Goal: Transaction & Acquisition: Purchase product/service

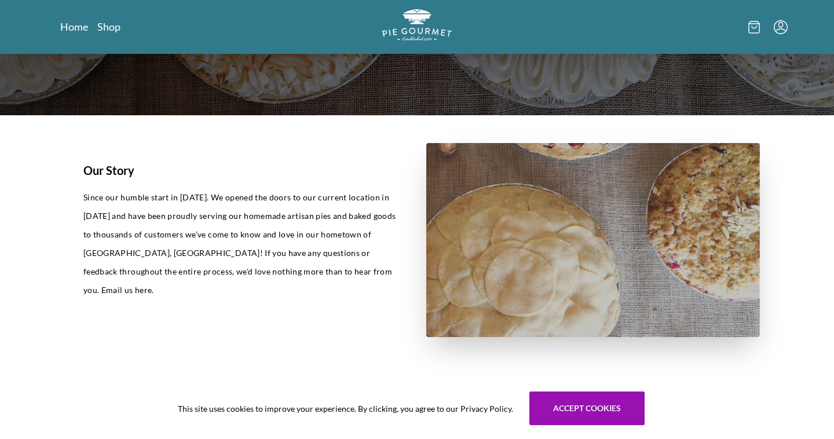
scroll to position [234, 0]
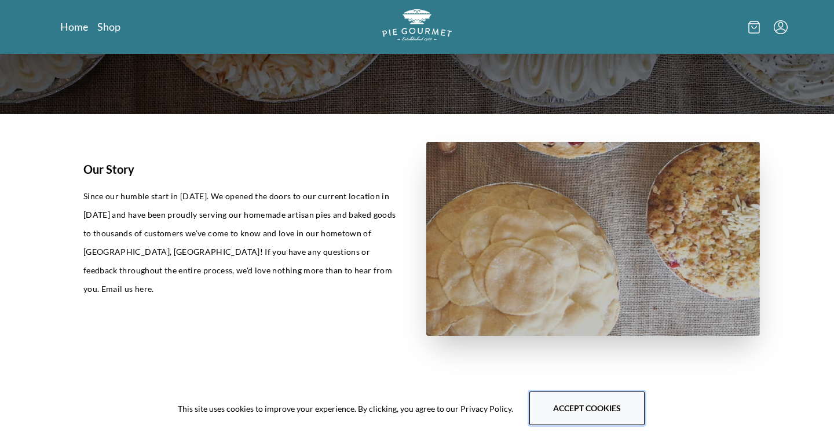
click at [571, 412] on button "Accept cookies" at bounding box center [586, 408] width 115 height 34
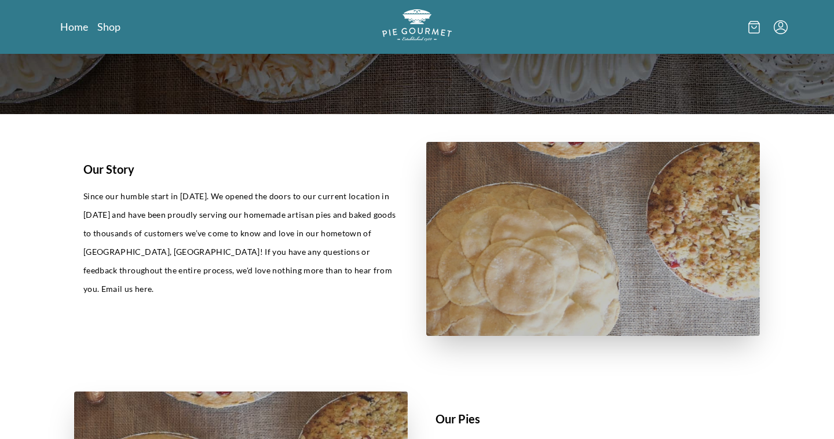
click at [755, 29] on icon at bounding box center [754, 27] width 12 height 13
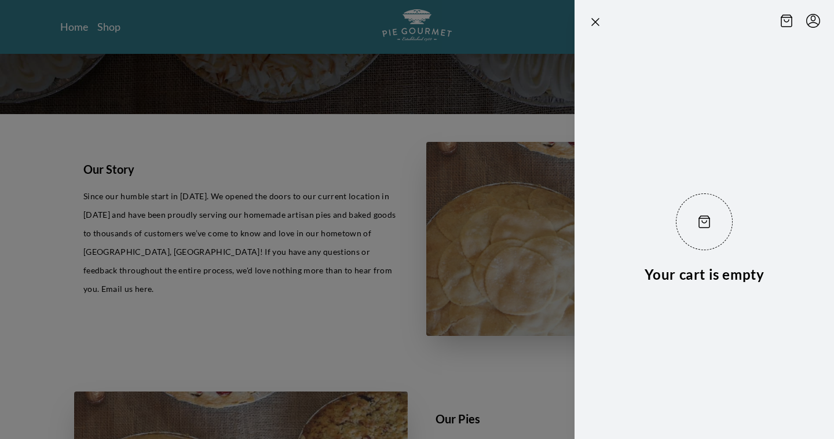
click at [313, 177] on div at bounding box center [417, 219] width 834 height 439
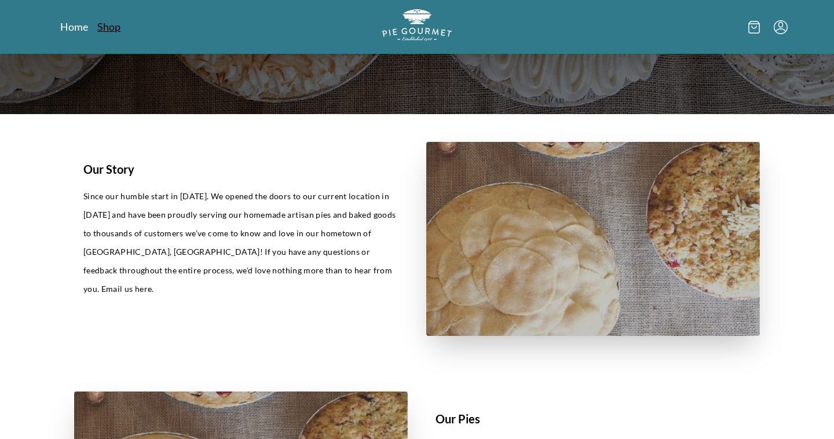
click at [111, 32] on link "Shop" at bounding box center [108, 27] width 23 height 14
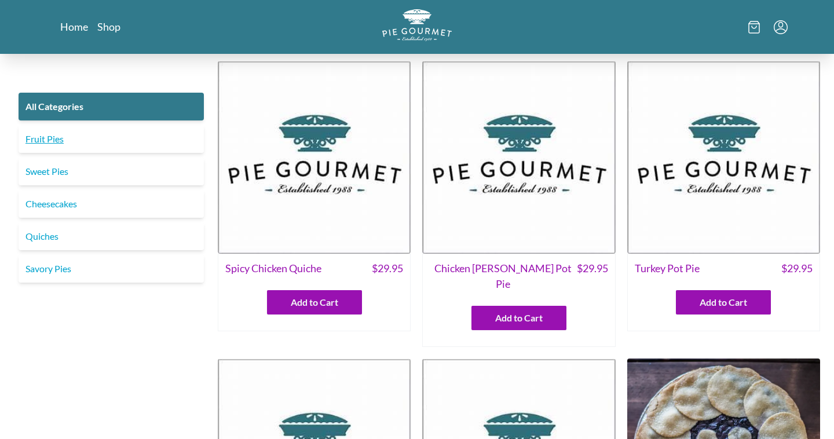
click at [55, 145] on link "Fruit Pies" at bounding box center [111, 139] width 185 height 28
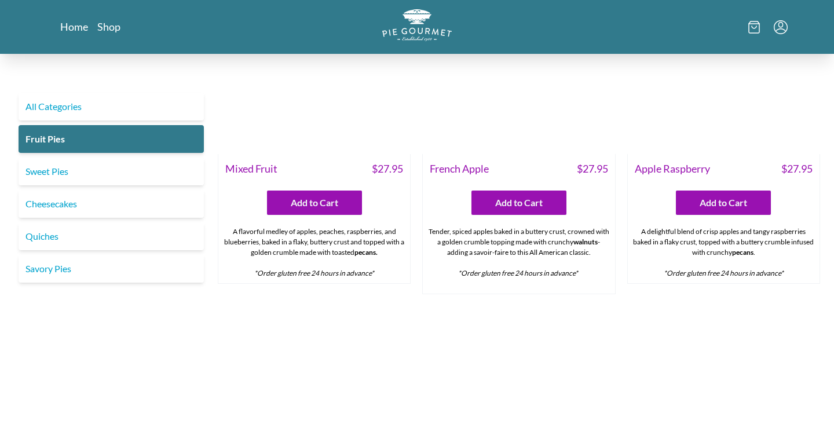
scroll to position [662, 0]
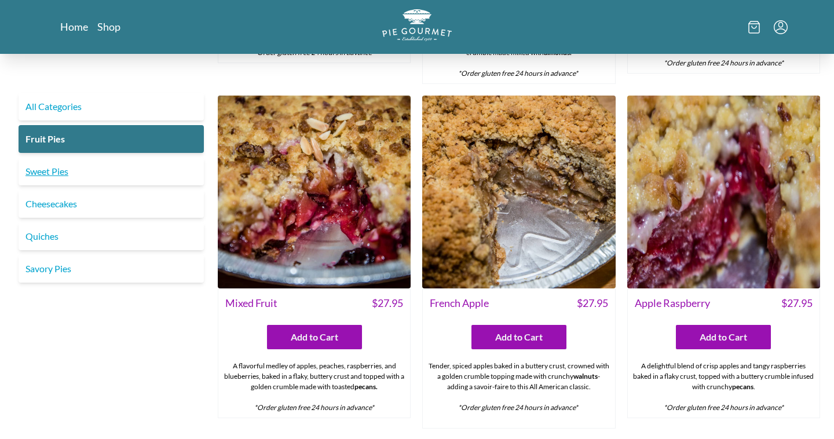
click at [68, 172] on link "Sweet Pies" at bounding box center [111, 171] width 185 height 28
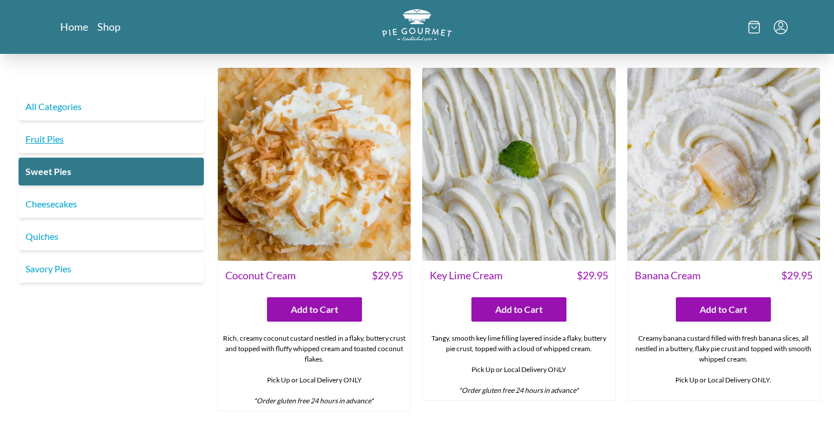
click at [124, 135] on link "Fruit Pies" at bounding box center [111, 139] width 185 height 28
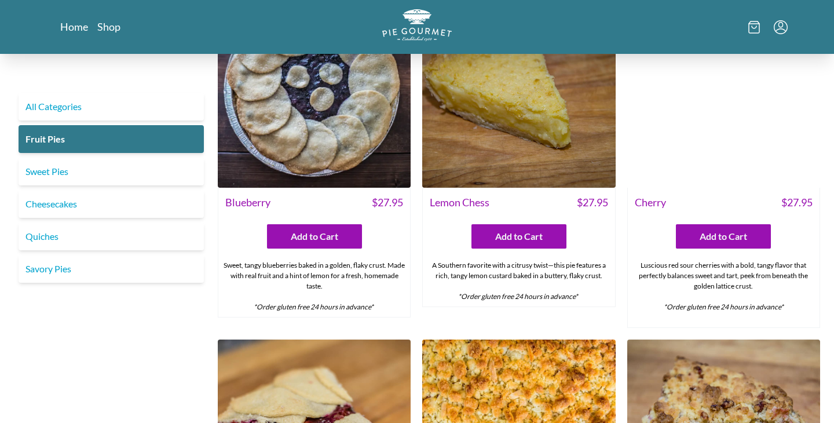
scroll to position [74, 0]
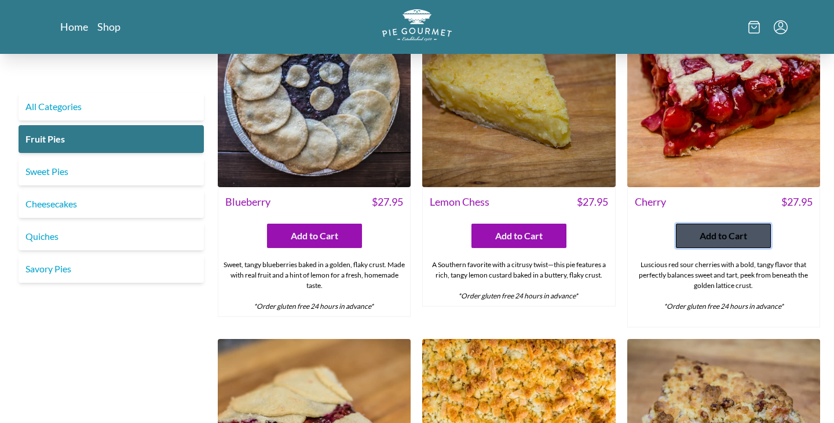
click at [722, 241] on span "Add to Cart" at bounding box center [722, 236] width 47 height 14
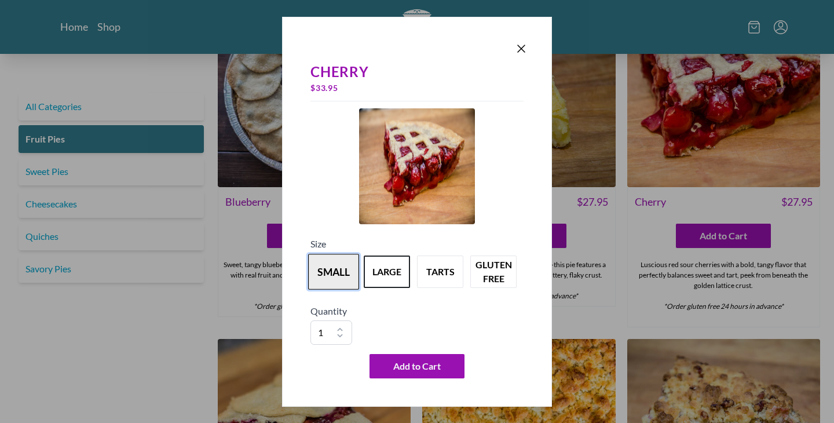
click at [331, 276] on button "small" at bounding box center [333, 272] width 51 height 36
click at [373, 274] on button "large" at bounding box center [386, 272] width 51 height 36
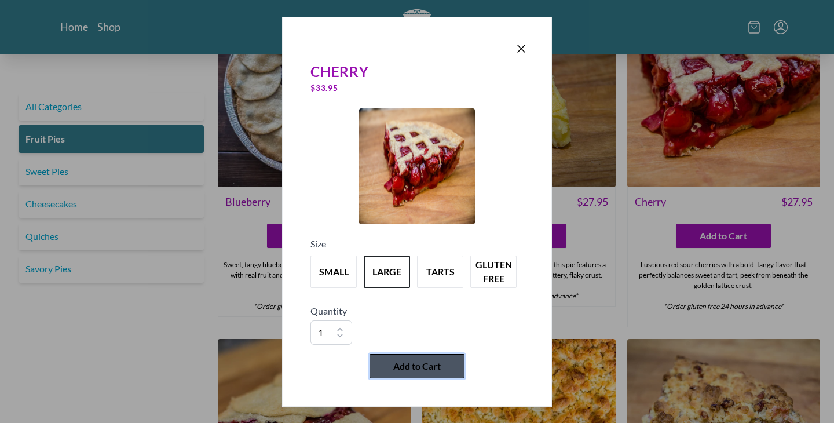
click at [436, 370] on span "Add to Cart" at bounding box center [416, 366] width 47 height 14
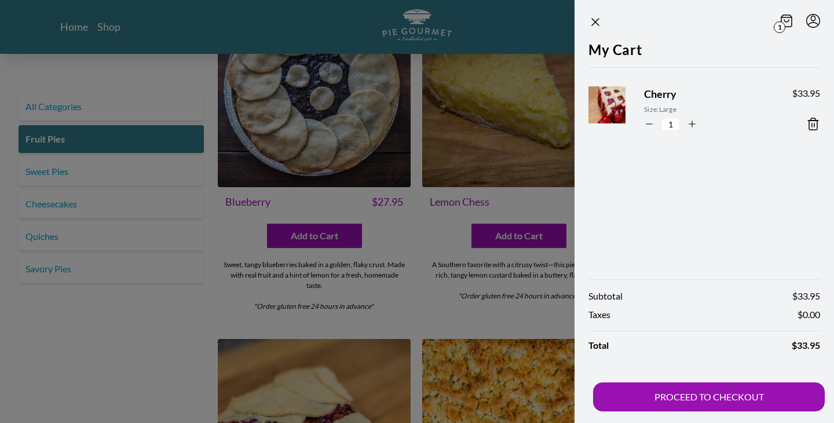
click at [429, 326] on div at bounding box center [417, 211] width 834 height 423
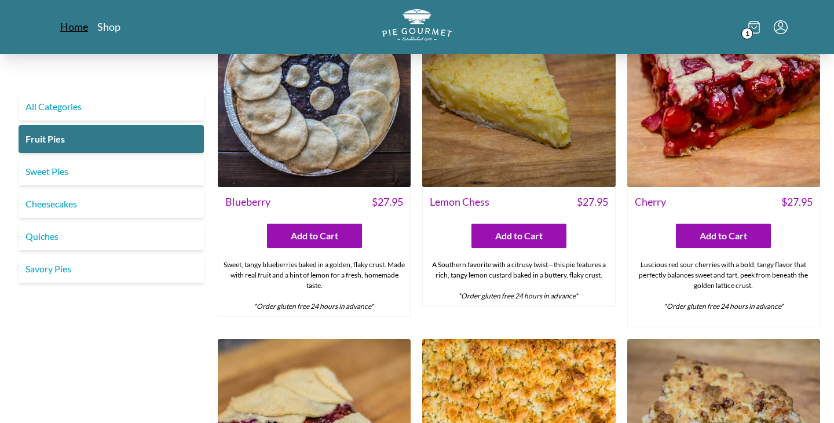
click at [82, 31] on link "Home" at bounding box center [74, 27] width 28 height 14
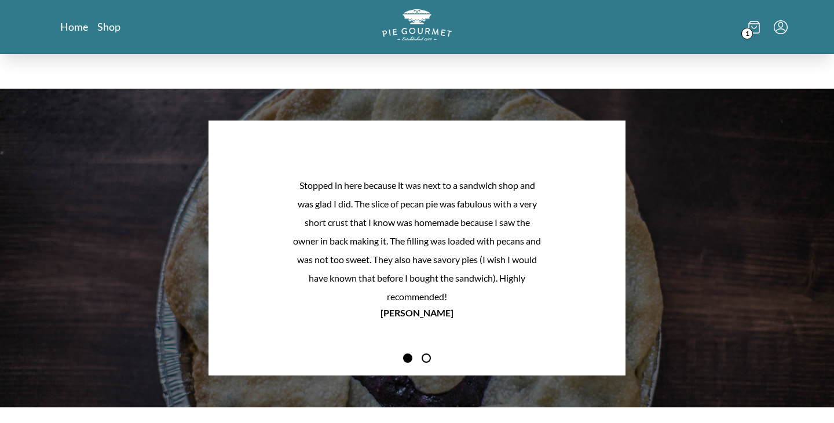
scroll to position [960, 0]
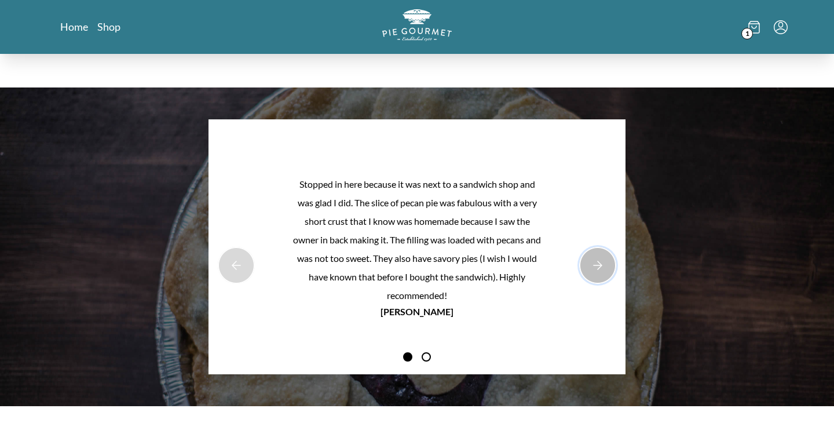
click at [595, 263] on button "Next Product Image" at bounding box center [597, 265] width 37 height 37
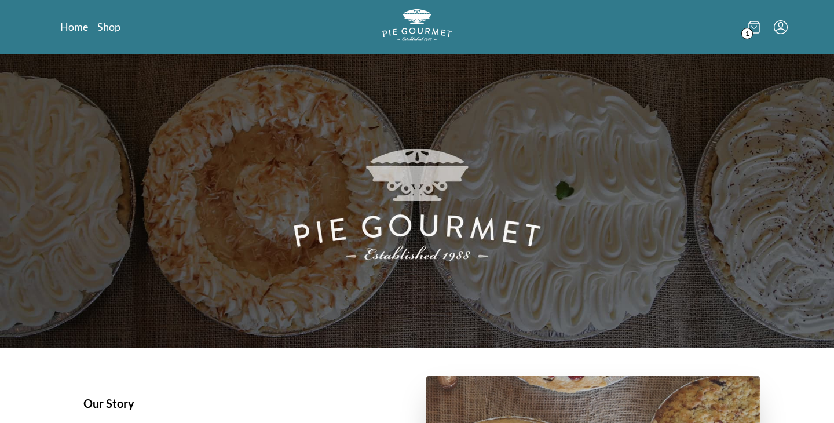
scroll to position [0, 0]
click at [754, 28] on icon at bounding box center [753, 27] width 5 height 2
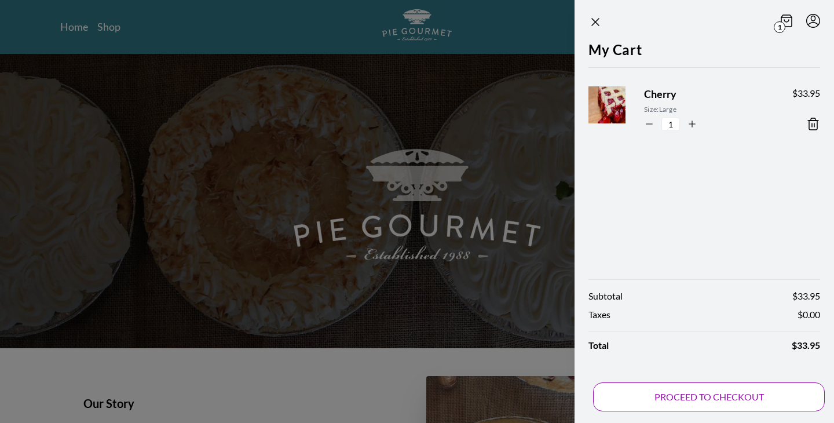
click at [715, 396] on button "PROCEED TO CHECKOUT" at bounding box center [709, 396] width 232 height 29
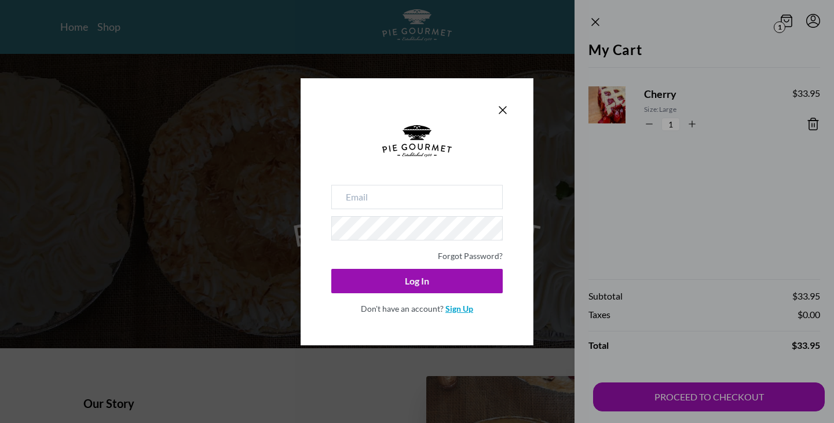
click at [456, 309] on link "Sign Up" at bounding box center [459, 308] width 28 height 10
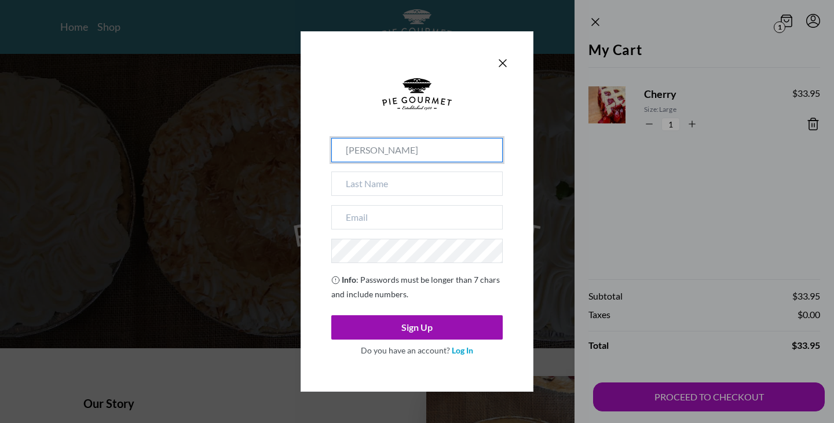
type input "[PERSON_NAME]"
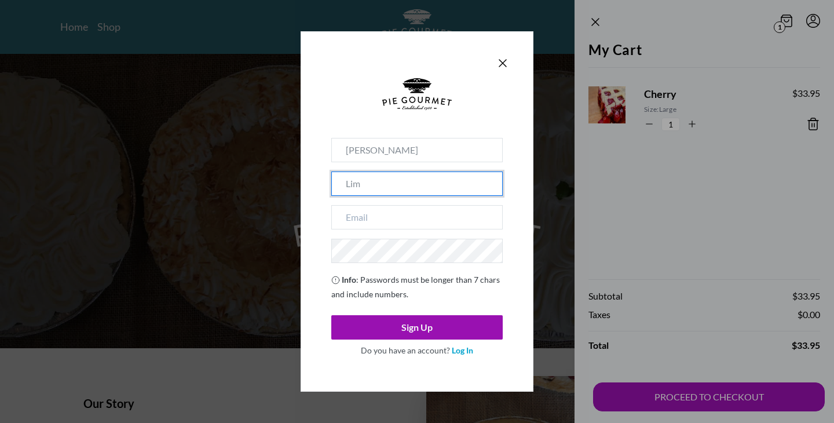
type input "Lim"
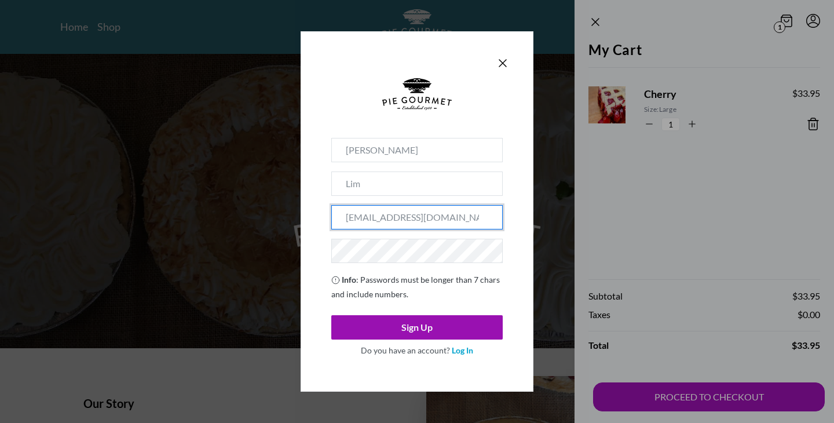
type input "[EMAIL_ADDRESS][DOMAIN_NAME]"
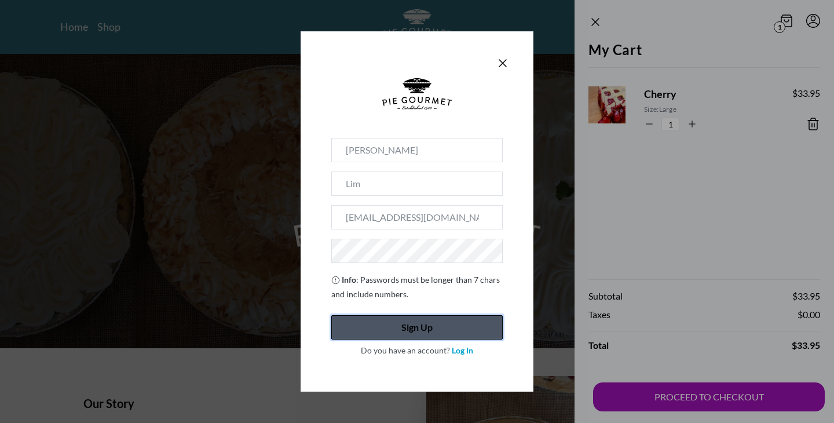
click at [410, 327] on button "Sign Up" at bounding box center [416, 327] width 171 height 24
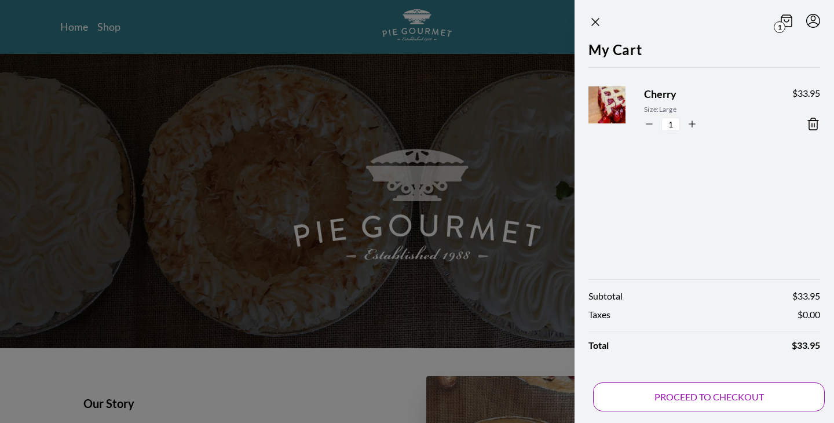
click at [701, 406] on button "PROCEED TO CHECKOUT" at bounding box center [709, 396] width 232 height 29
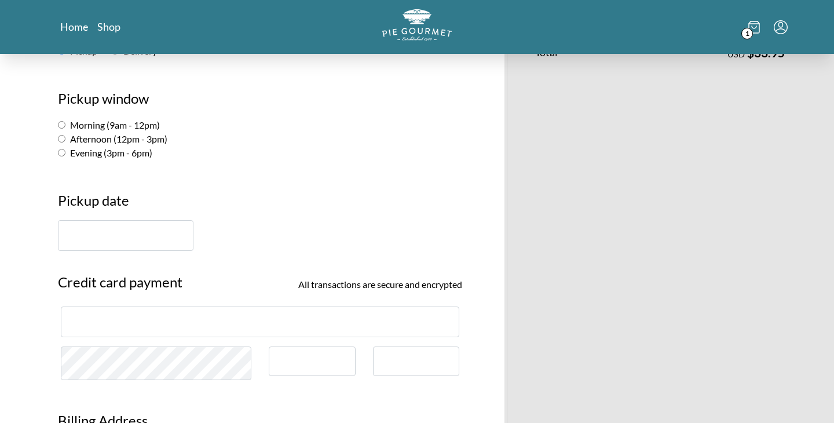
scroll to position [215, 0]
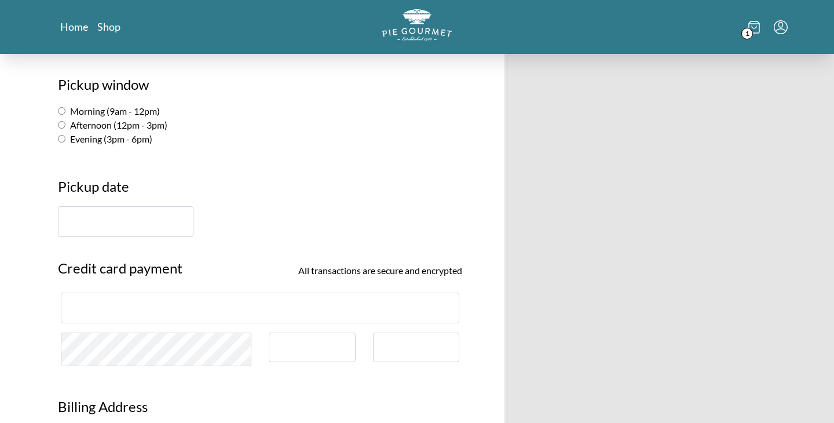
click at [61, 137] on input "Evening (3pm - 6pm)" at bounding box center [62, 139] width 8 height 8
radio input "true"
click at [135, 232] on input "text" at bounding box center [125, 221] width 135 height 31
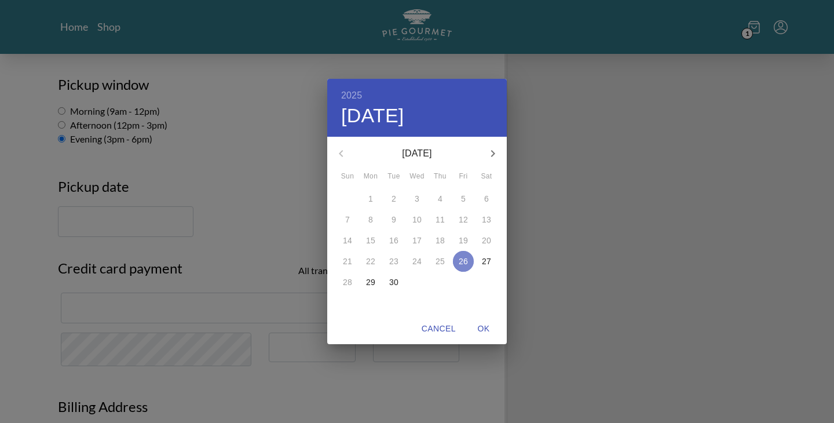
click at [464, 263] on p "26" at bounding box center [462, 261] width 9 height 12
click at [484, 329] on span "OK" at bounding box center [483, 328] width 28 height 14
type input "[DATE]"
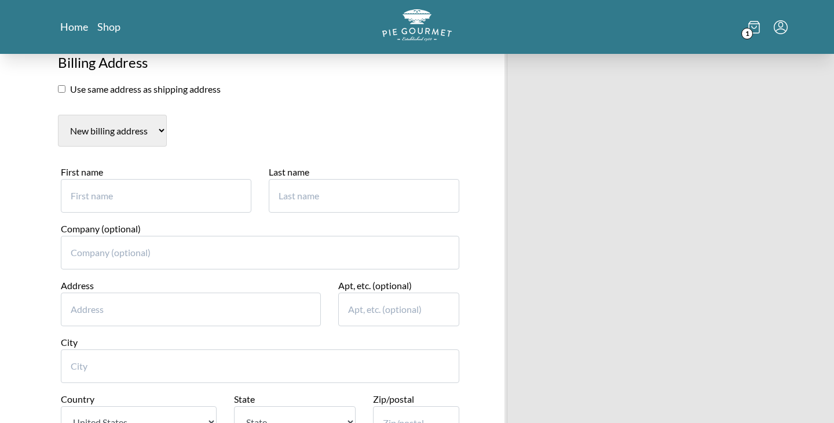
scroll to position [553, 0]
